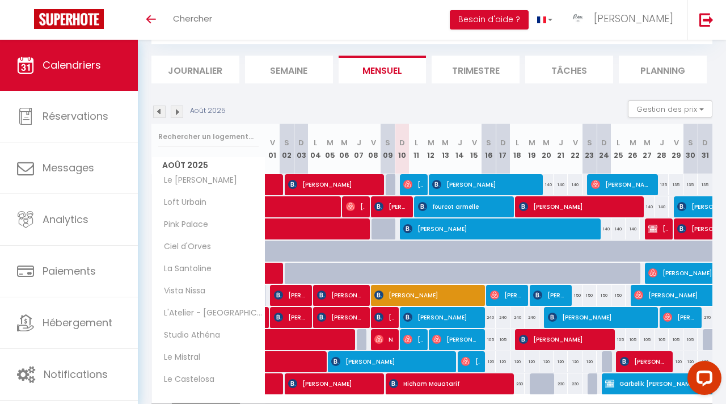
scroll to position [128, 0]
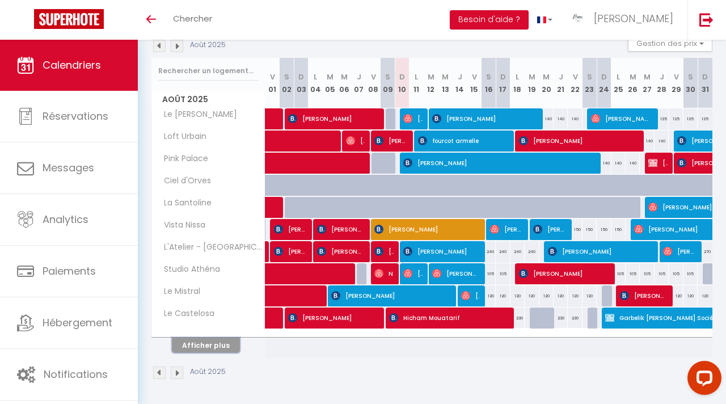
click at [221, 348] on button "Afficher plus" at bounding box center [206, 344] width 68 height 15
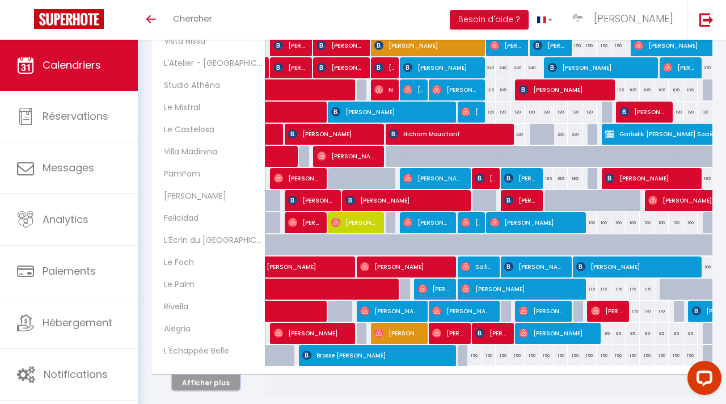
scroll to position [314, 0]
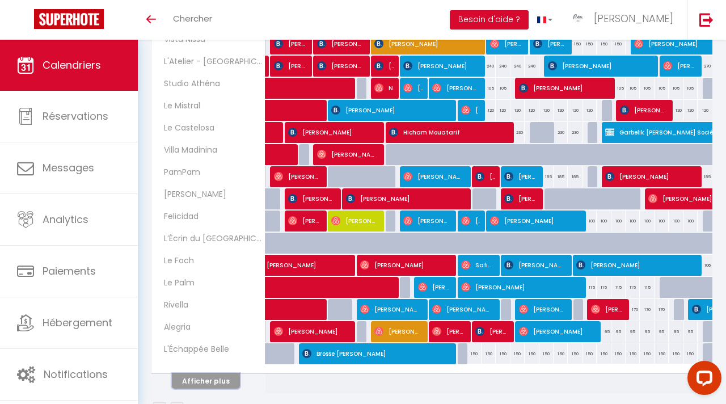
click at [209, 378] on button "Afficher plus" at bounding box center [206, 380] width 68 height 15
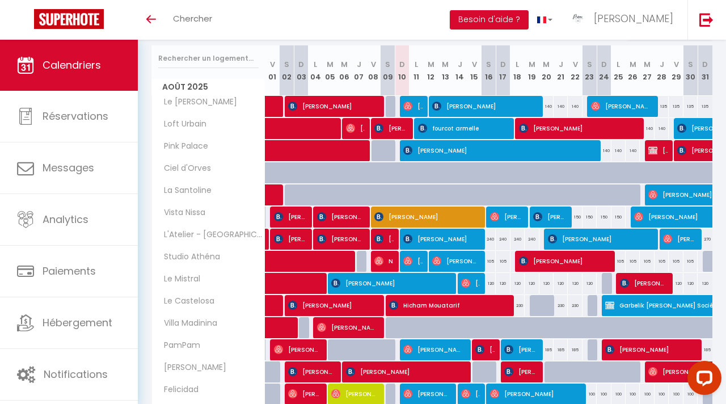
scroll to position [192, 0]
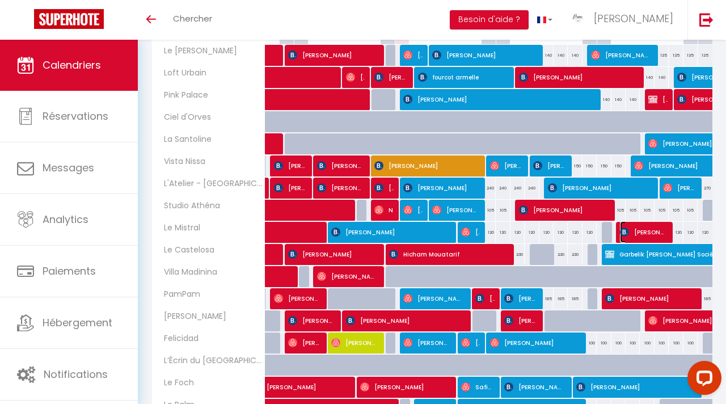
click at [637, 231] on span "[PERSON_NAME]" at bounding box center [643, 232] width 47 height 22
select select "OK"
select select "0"
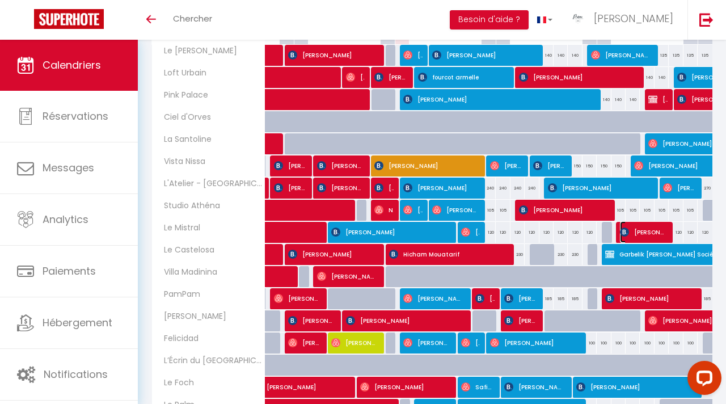
select select "1"
select select
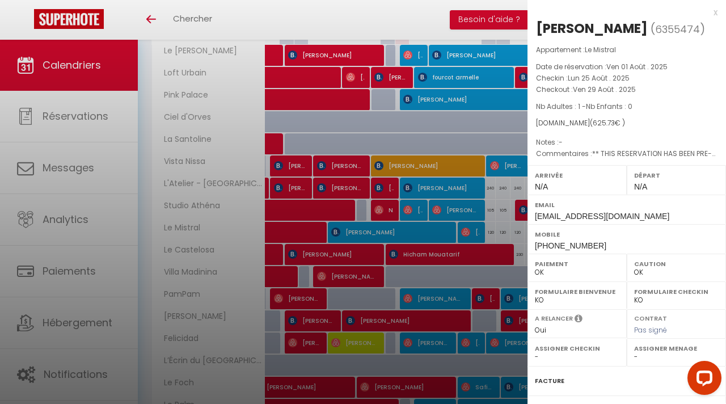
click at [480, 138] on div at bounding box center [363, 202] width 726 height 404
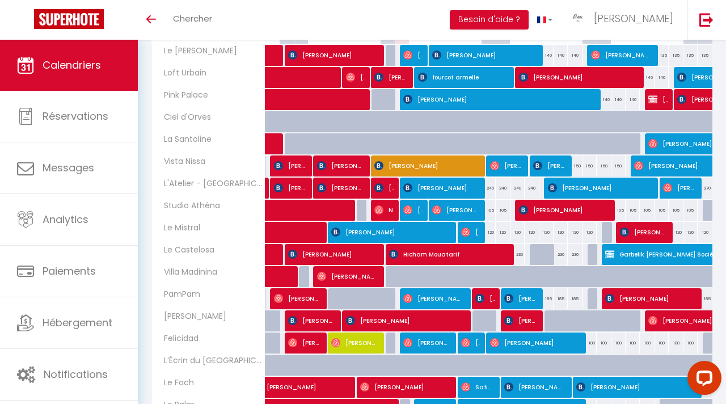
click at [606, 232] on div at bounding box center [609, 233] width 14 height 22
type input "120"
select select "1"
type input "Dim 24 Août 2025"
type input "Lun 25 Août 2025"
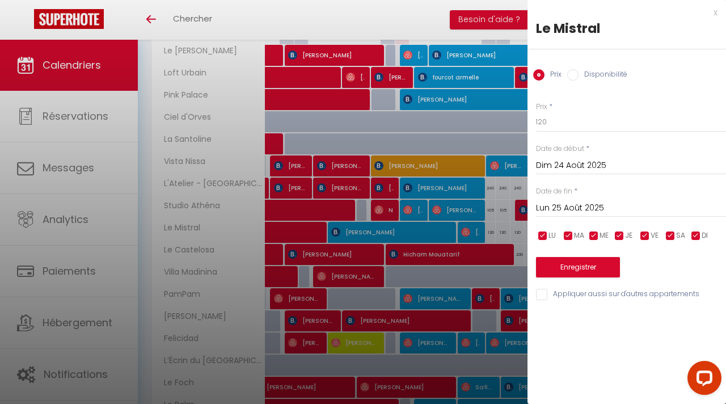
click at [587, 73] on label "Disponibilité" at bounding box center [602, 75] width 49 height 12
click at [578, 73] on input "Disponibilité" at bounding box center [572, 74] width 11 height 11
radio input "true"
radio input "false"
click at [602, 276] on button "Enregistrer" at bounding box center [578, 268] width 84 height 20
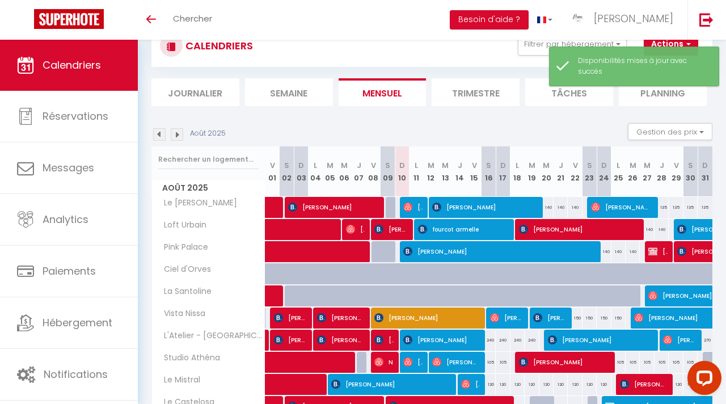
scroll to position [128, 0]
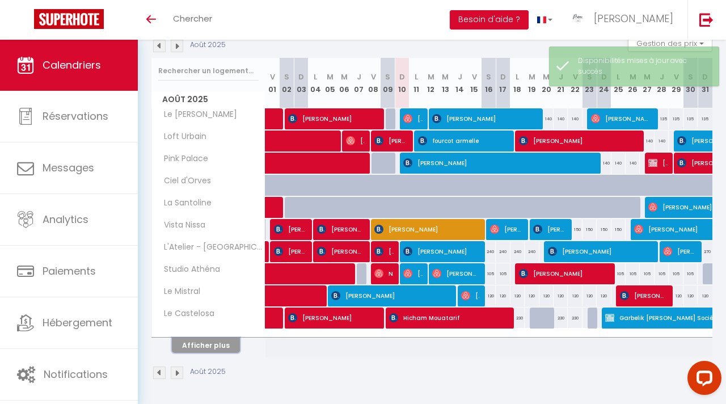
click at [230, 346] on button "Afficher plus" at bounding box center [206, 344] width 68 height 15
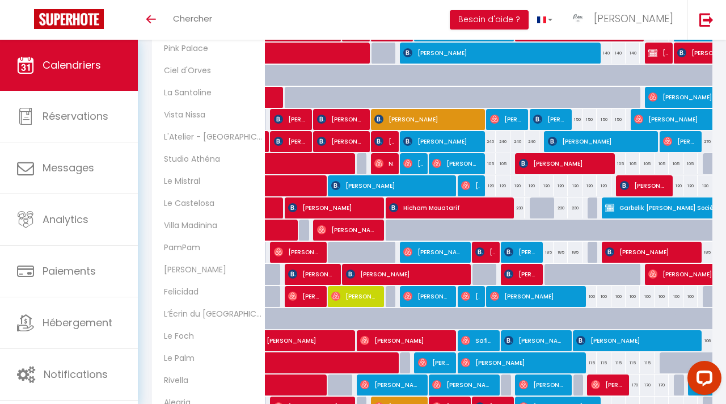
scroll to position [269, 0]
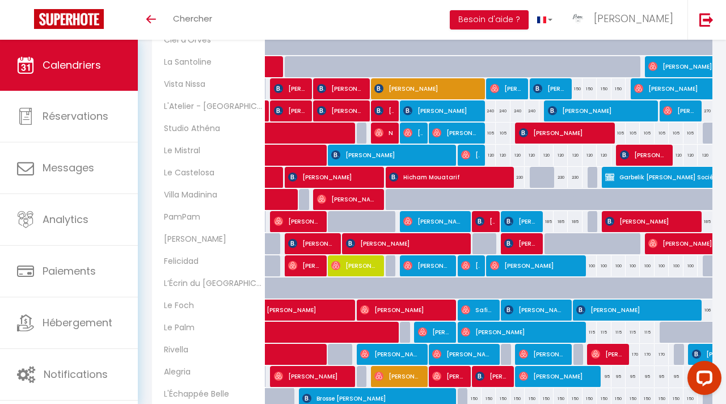
click at [534, 177] on div at bounding box center [537, 178] width 14 height 22
select select "1"
type input "[DATE]"
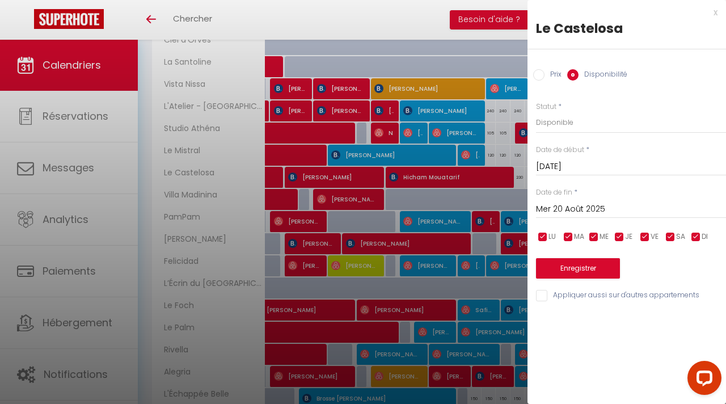
click at [611, 208] on input "Mer 20 Août 2025" at bounding box center [631, 209] width 190 height 15
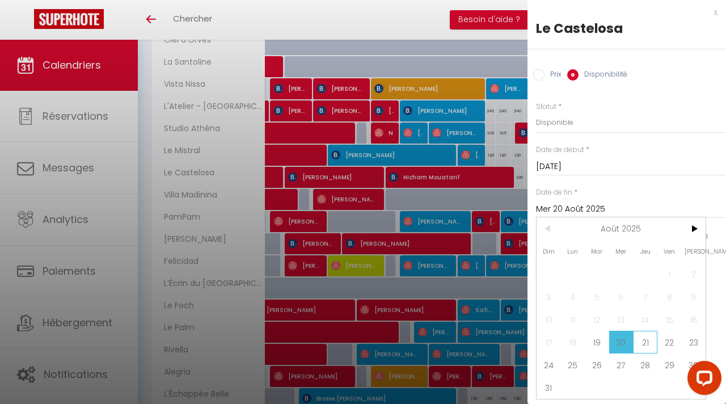
click at [635, 343] on span "21" at bounding box center [645, 342] width 24 height 23
type input "[DEMOGRAPHIC_DATA][DATE]"
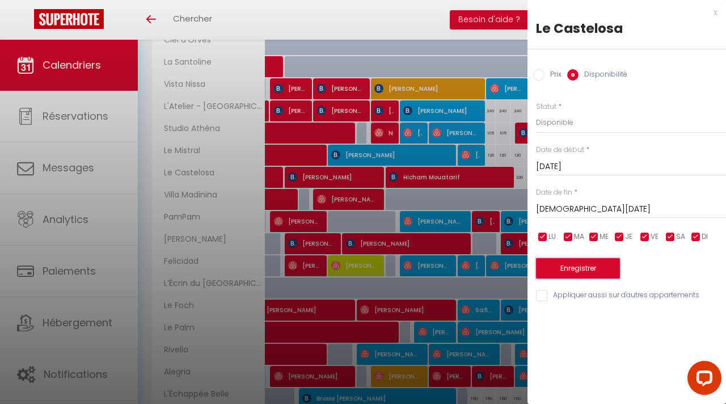
click at [589, 272] on button "Enregistrer" at bounding box center [578, 268] width 84 height 20
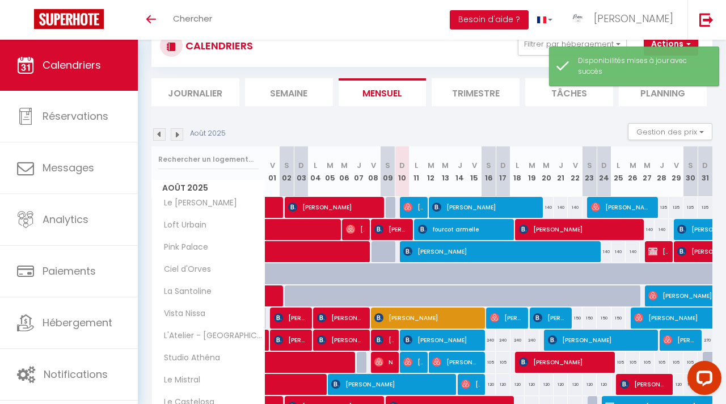
scroll to position [128, 0]
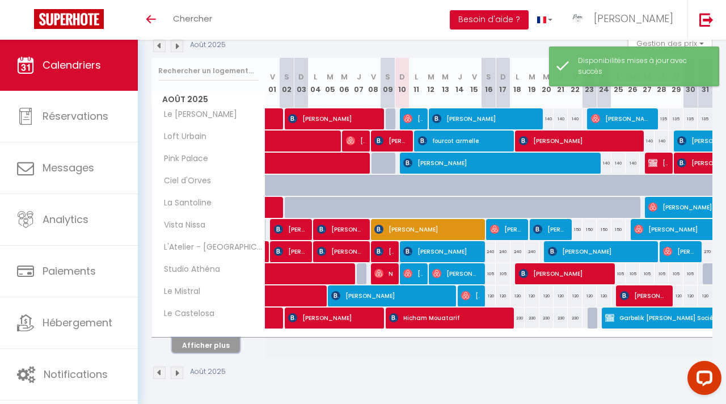
click at [215, 340] on button "Afficher plus" at bounding box center [206, 344] width 68 height 15
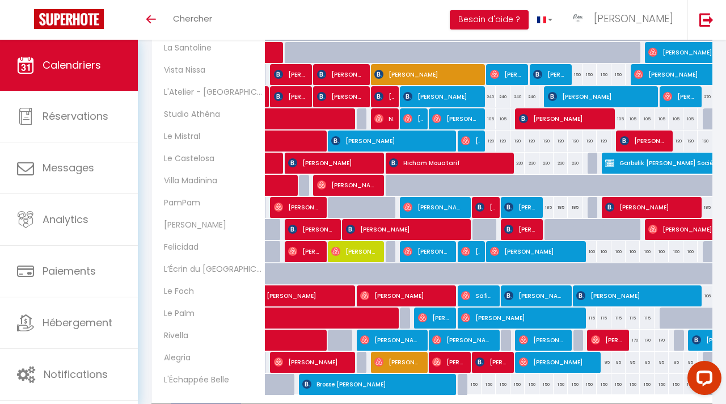
scroll to position [282, 0]
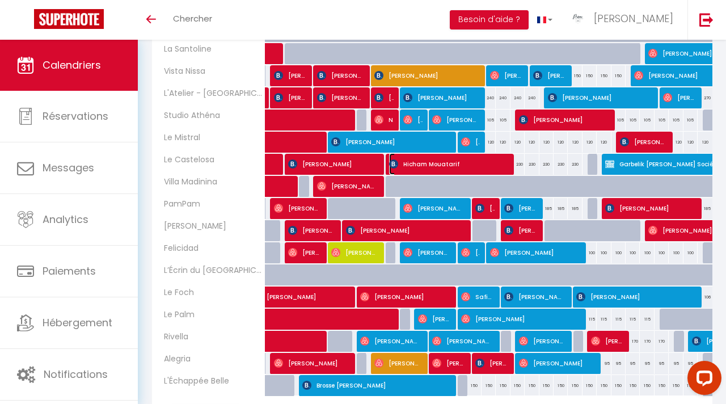
click at [463, 158] on span "Hicham Mouatarif" at bounding box center [448, 164] width 118 height 22
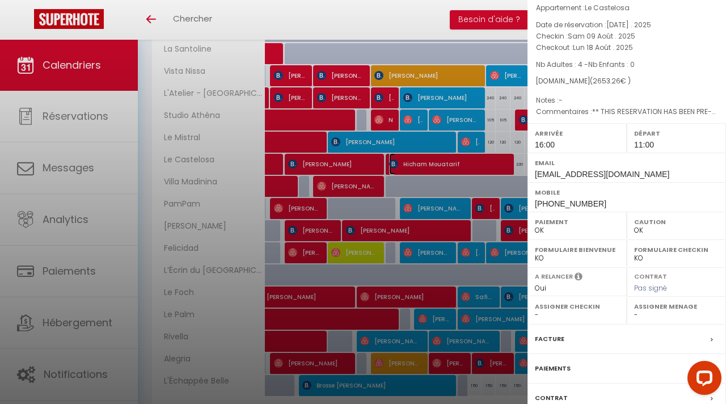
scroll to position [0, 0]
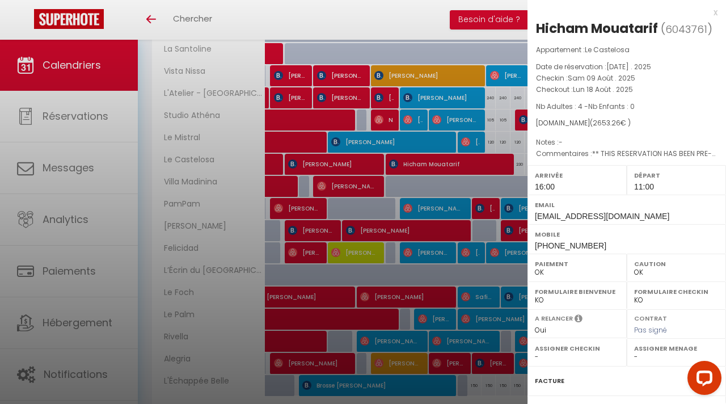
click at [424, 188] on div at bounding box center [363, 202] width 726 height 404
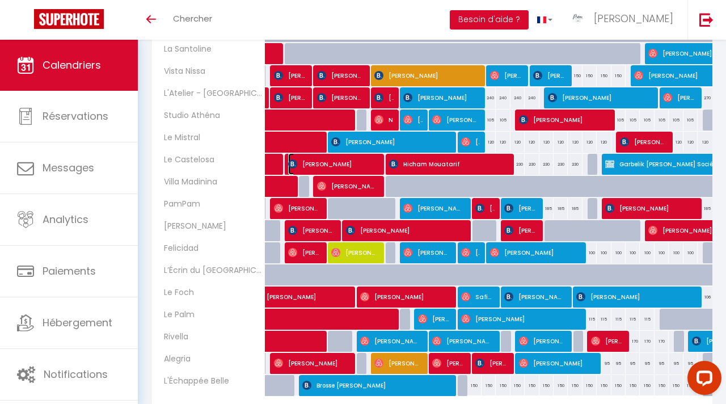
click at [360, 165] on span "[PERSON_NAME]" at bounding box center [333, 164] width 90 height 22
select select "0"
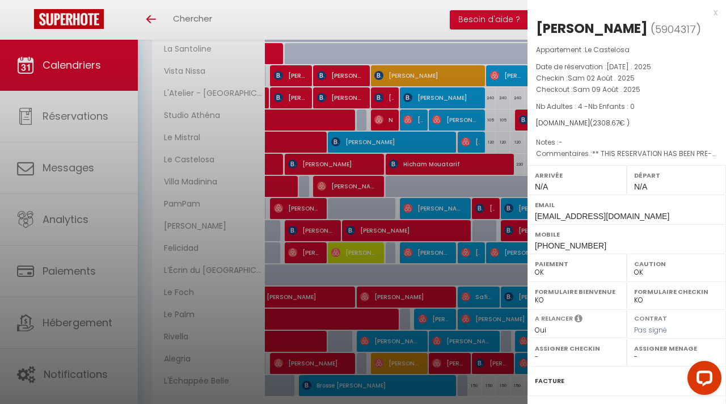
click at [468, 189] on div at bounding box center [363, 202] width 726 height 404
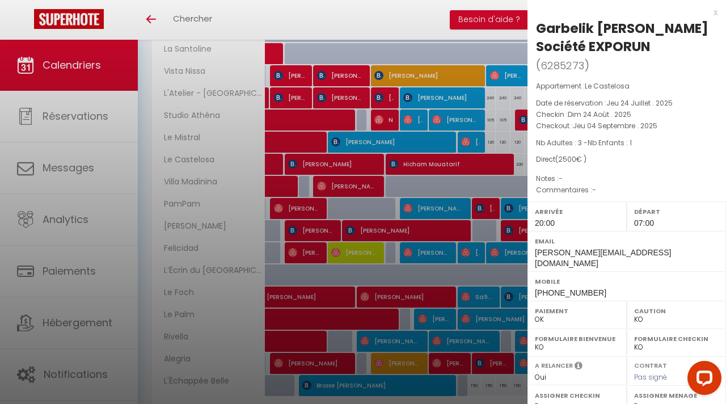
click at [419, 218] on div at bounding box center [363, 202] width 726 height 404
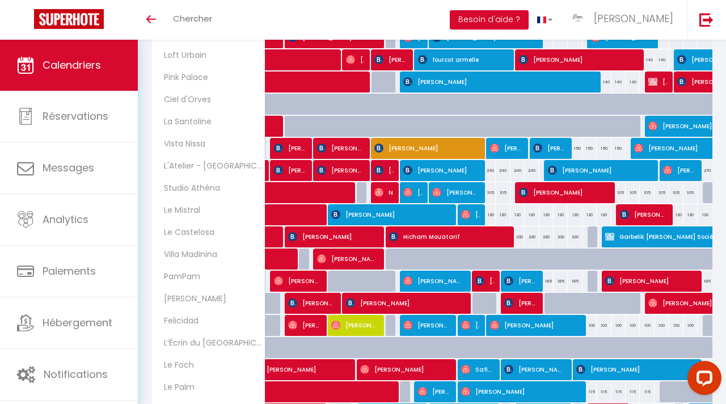
scroll to position [211, 0]
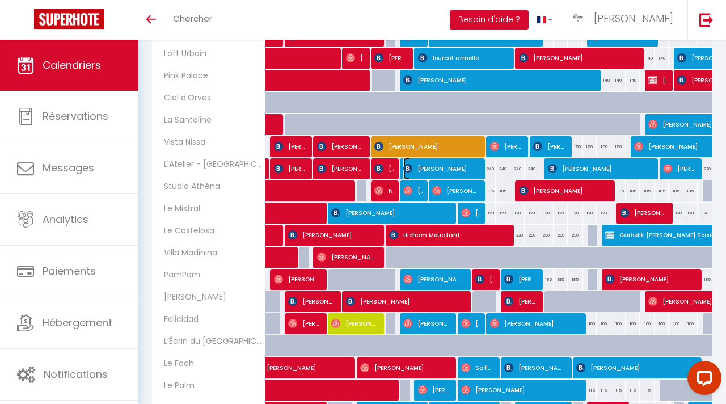
click at [444, 166] on span "[PERSON_NAME]" at bounding box center [440, 169] width 75 height 22
select select "OK"
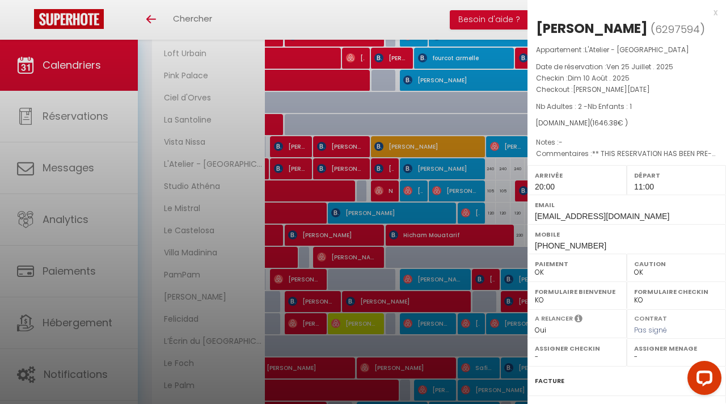
click at [430, 100] on div at bounding box center [363, 202] width 726 height 404
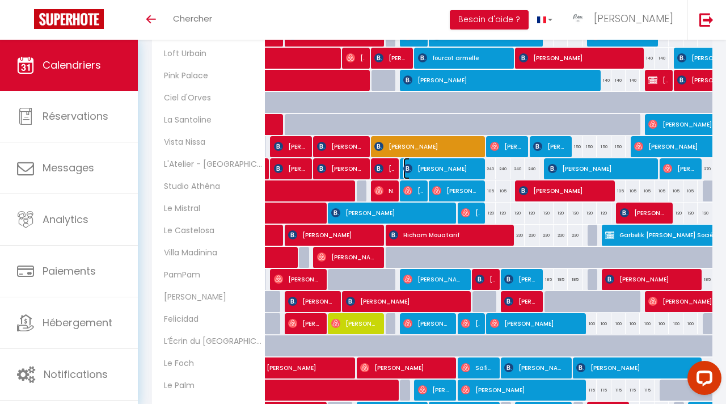
click at [458, 170] on span "[PERSON_NAME]" at bounding box center [440, 169] width 75 height 22
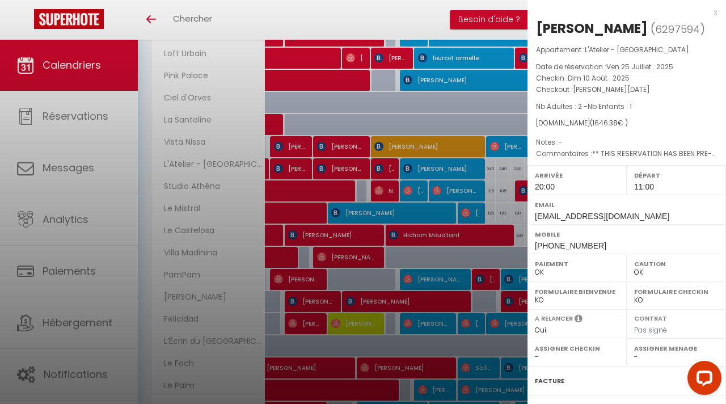
click at [437, 109] on div at bounding box center [363, 202] width 726 height 404
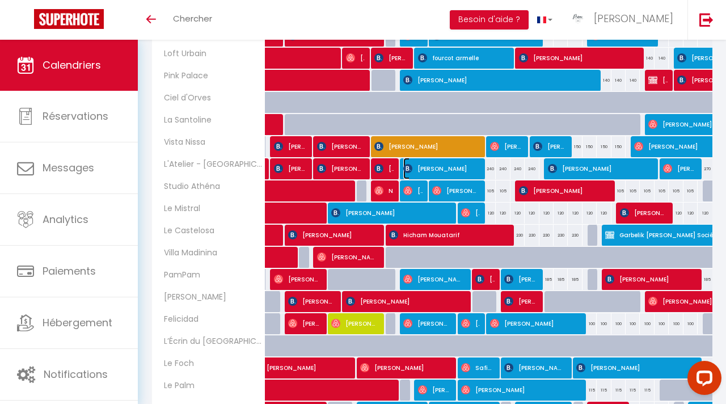
click at [442, 166] on span "[PERSON_NAME]" at bounding box center [440, 169] width 75 height 22
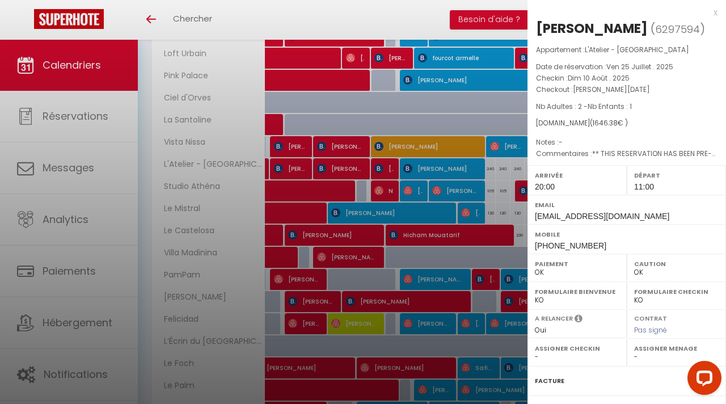
click at [414, 170] on div at bounding box center [363, 202] width 726 height 404
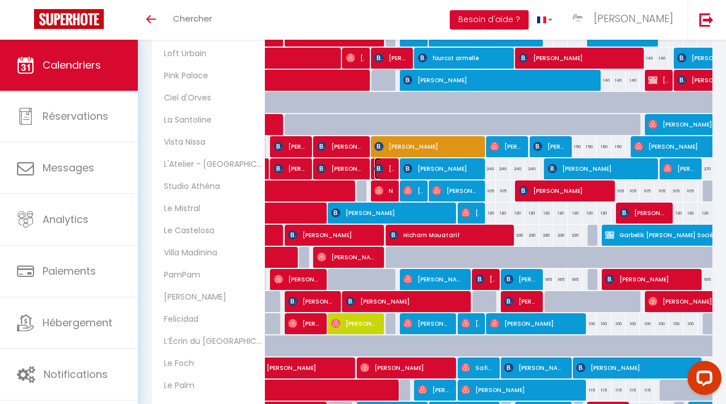
click at [379, 164] on img at bounding box center [378, 168] width 9 height 9
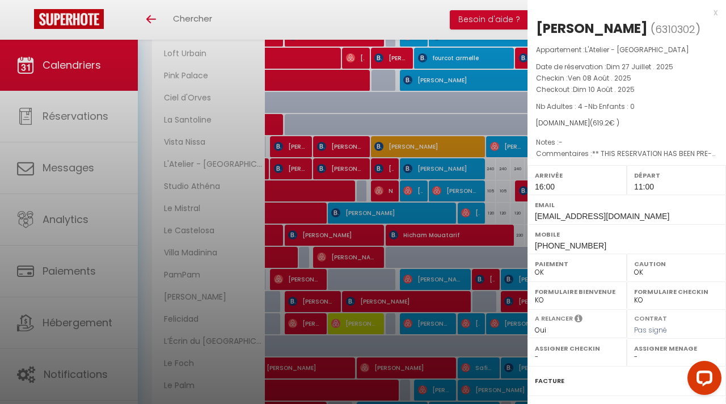
click at [361, 167] on div at bounding box center [363, 202] width 726 height 404
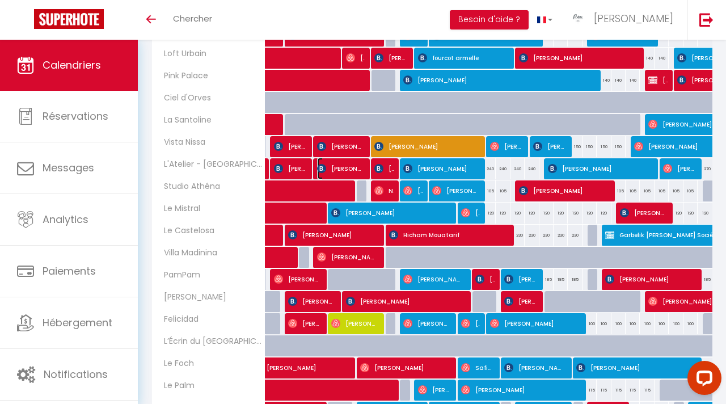
click at [361, 167] on span "[PERSON_NAME]" at bounding box center [340, 169] width 47 height 22
select select "0"
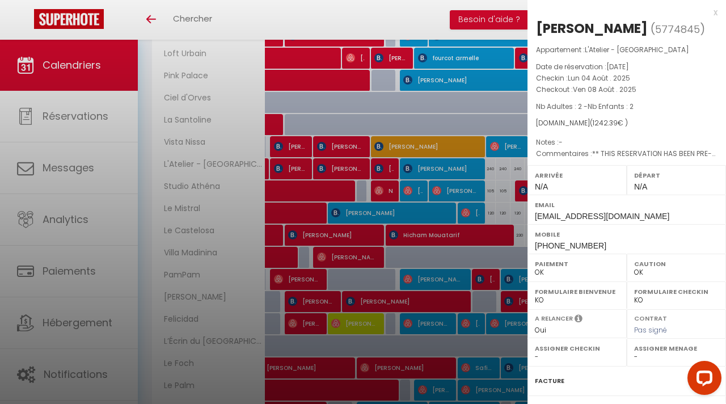
click at [300, 171] on div at bounding box center [363, 202] width 726 height 404
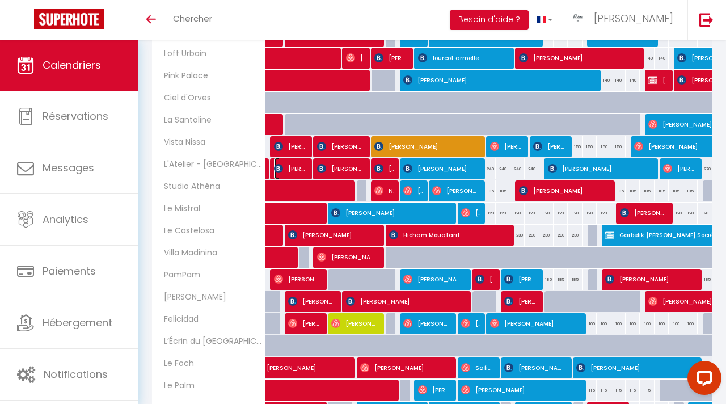
click at [300, 171] on span "[PERSON_NAME]" at bounding box center [290, 169] width 33 height 22
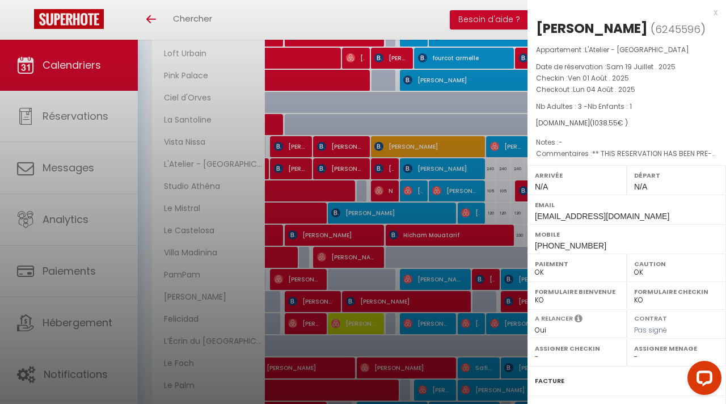
click at [363, 168] on div at bounding box center [363, 202] width 726 height 404
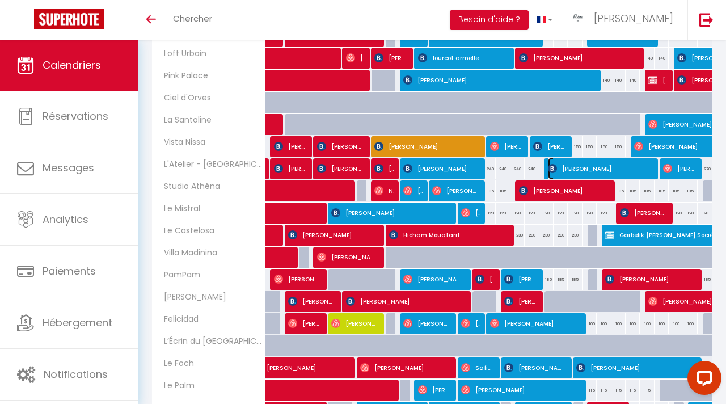
click at [580, 168] on span "[PERSON_NAME]" at bounding box center [600, 169] width 104 height 22
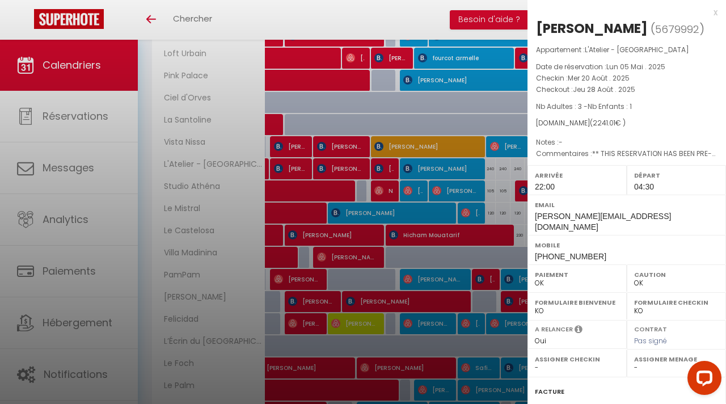
click at [501, 175] on div at bounding box center [363, 202] width 726 height 404
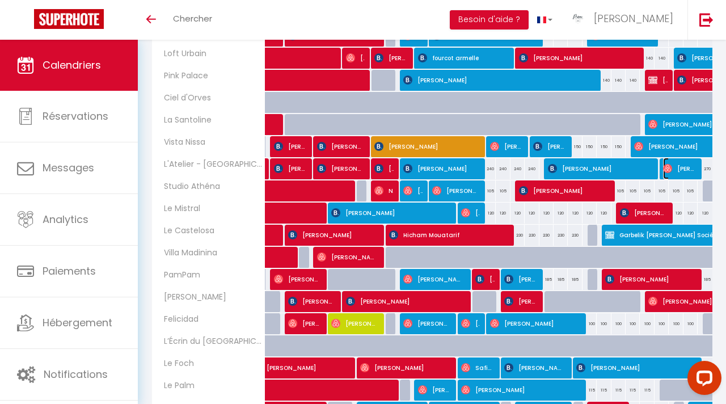
click at [677, 172] on span "[PERSON_NAME]" at bounding box center [679, 169] width 33 height 22
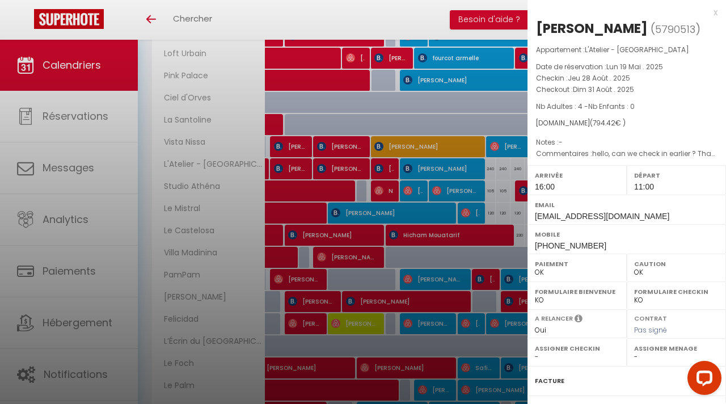
click at [517, 193] on div at bounding box center [363, 202] width 726 height 404
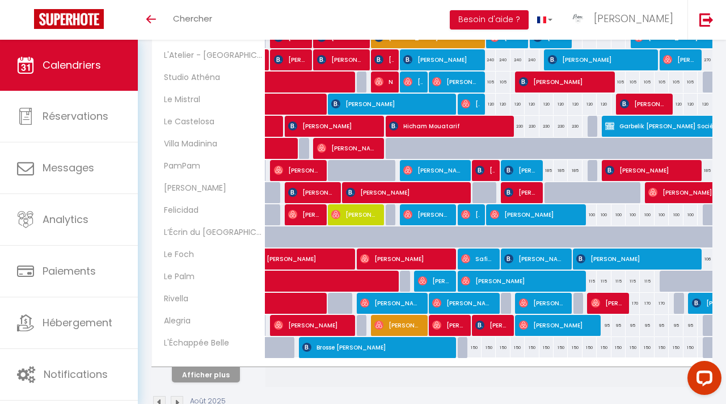
scroll to position [349, 0]
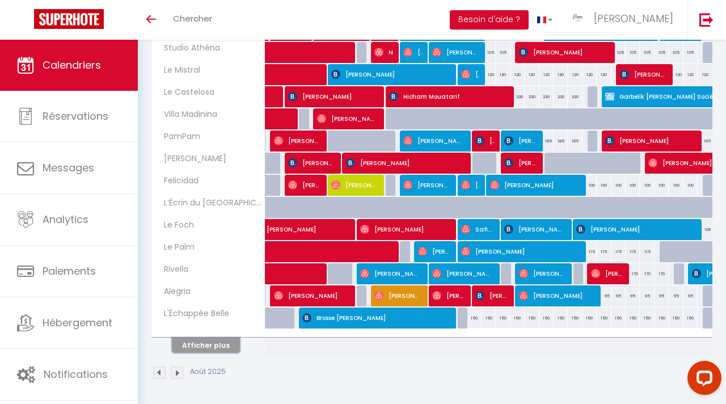
drag, startPoint x: 222, startPoint y: 345, endPoint x: 403, endPoint y: 300, distance: 186.5
click at [222, 346] on button "Afficher plus" at bounding box center [206, 344] width 68 height 15
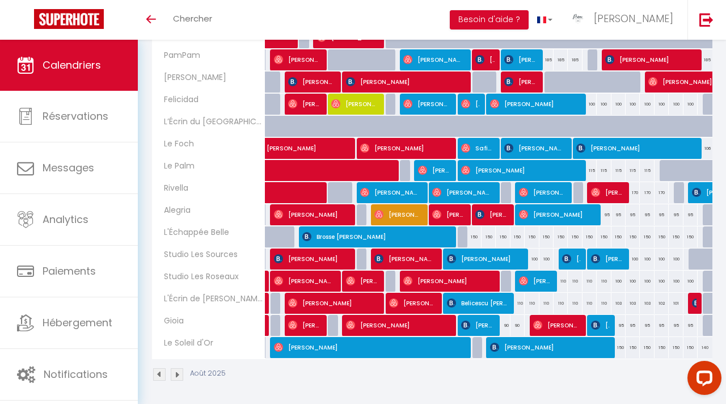
scroll to position [432, 0]
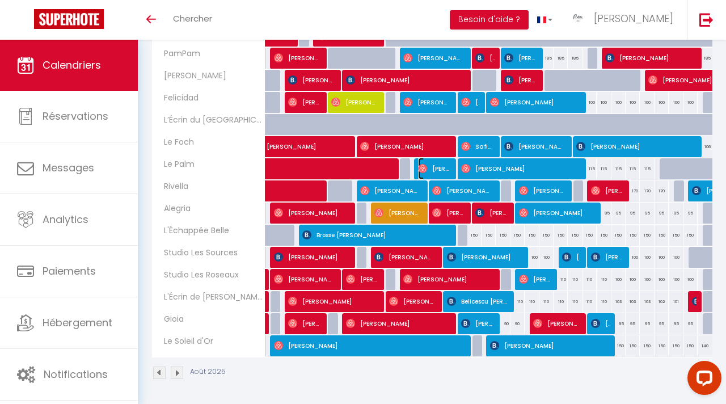
click at [438, 173] on span "[PERSON_NAME]" at bounding box center [434, 169] width 33 height 22
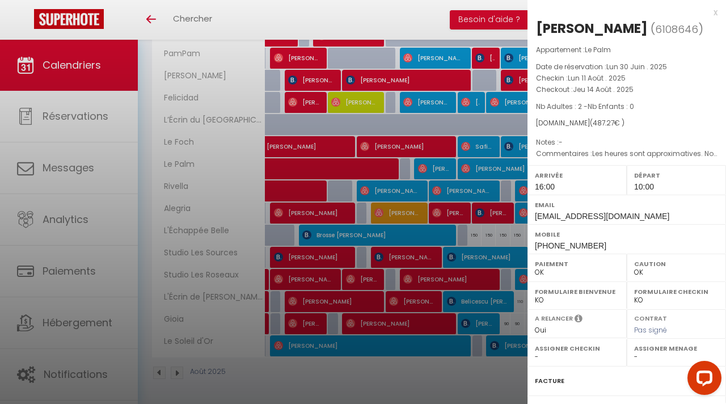
click at [398, 201] on div at bounding box center [363, 202] width 726 height 404
